Goal: Find specific page/section: Find specific page/section

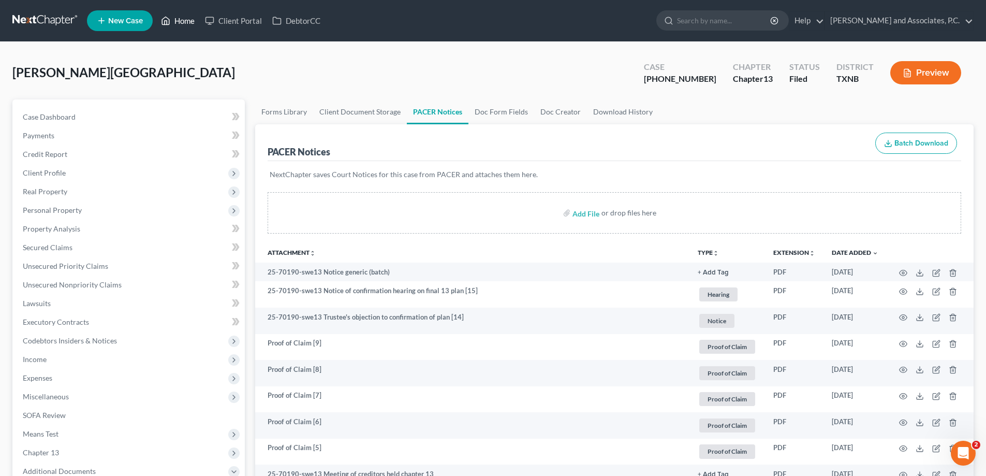
click at [180, 28] on link "Home" at bounding box center [178, 20] width 44 height 19
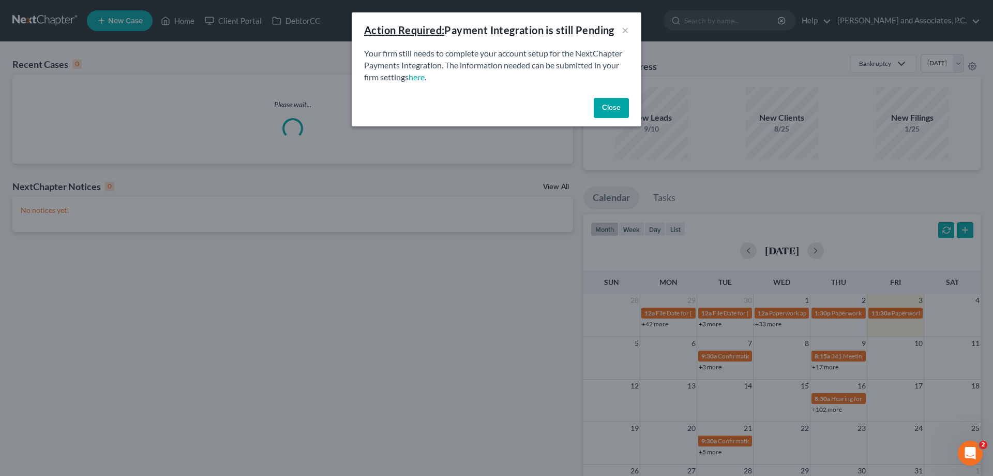
click at [603, 103] on button "Close" at bounding box center [611, 108] width 35 height 21
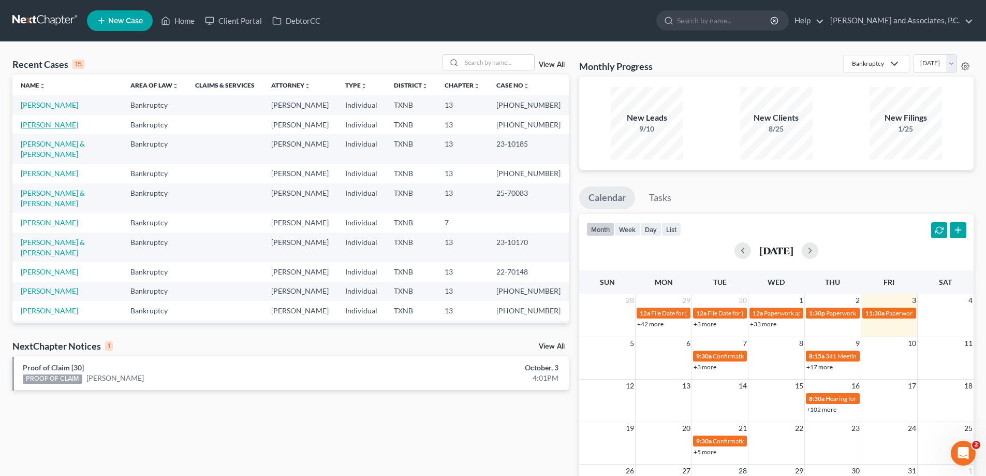
click at [39, 124] on link "Holt, Connie" at bounding box center [49, 124] width 57 height 9
select select "3"
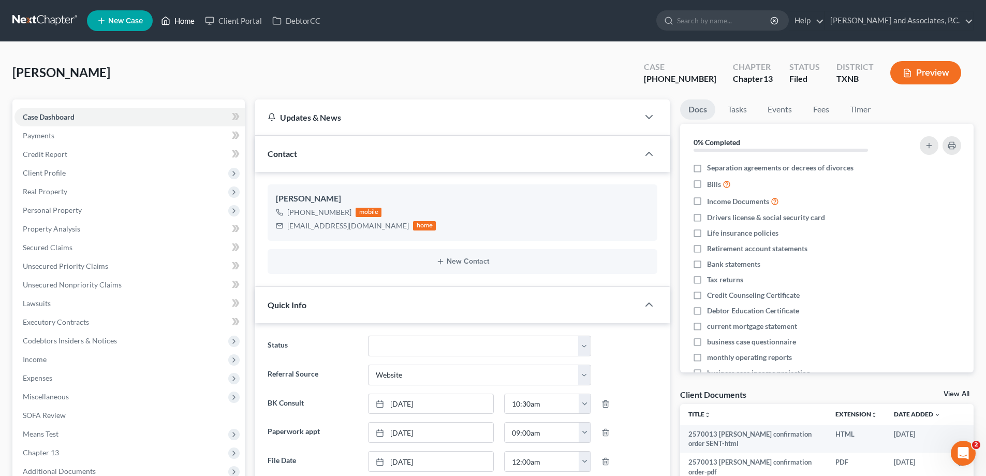
click at [184, 20] on link "Home" at bounding box center [178, 20] width 44 height 19
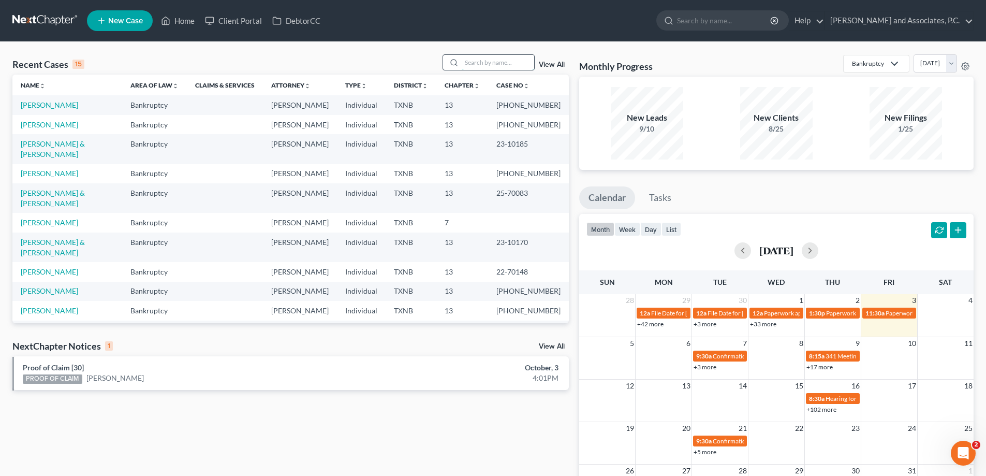
click at [471, 63] on input "search" at bounding box center [498, 62] width 72 height 15
